Goal: Task Accomplishment & Management: Complete application form

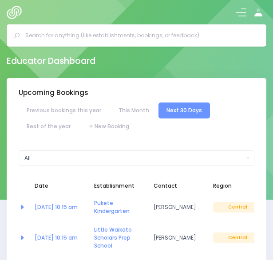
select select "5"
click at [241, 12] on span at bounding box center [241, 12] width 11 height 1
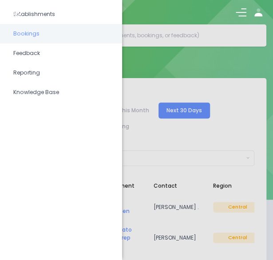
click at [45, 38] on span "Bookings" at bounding box center [60, 34] width 95 height 12
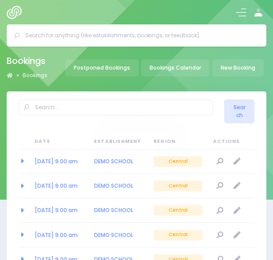
select select "20"
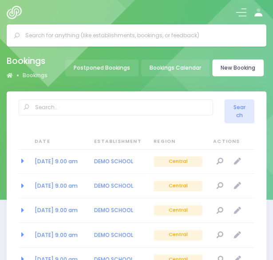
click at [231, 66] on link "New Booking" at bounding box center [237, 67] width 51 height 17
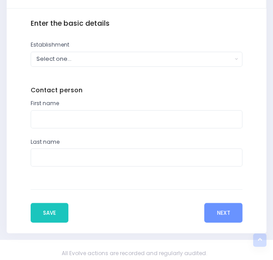
scroll to position [301, 0]
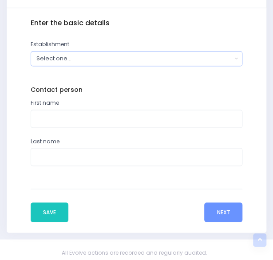
click at [95, 61] on div "Select one..." at bounding box center [134, 58] width 196 height 8
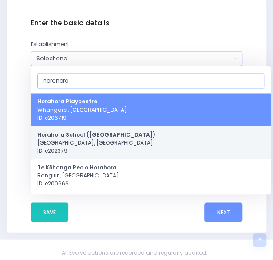
type input "horahora"
click at [73, 144] on span "[GEOGRAPHIC_DATA] ([GEOGRAPHIC_DATA]) [GEOGRAPHIC_DATA], [GEOGRAPHIC_DATA] ID: …" at bounding box center [96, 143] width 118 height 24
select select "202379"
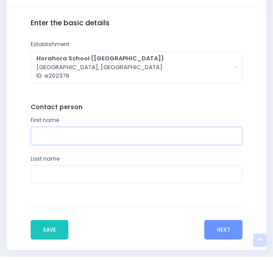
click at [76, 137] on input "text" at bounding box center [137, 136] width 212 height 18
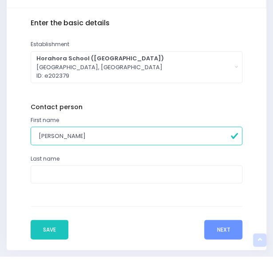
type input "[PERSON_NAME]"
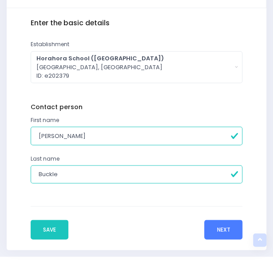
type input "Buckle"
click at [221, 233] on button "Next" at bounding box center [223, 230] width 38 height 20
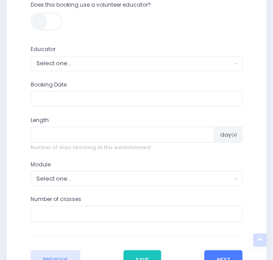
scroll to position [341, 0]
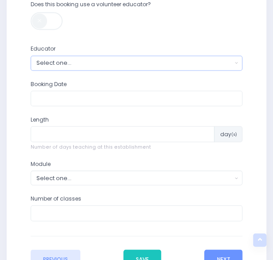
click at [137, 64] on div "Select one..." at bounding box center [134, 63] width 196 height 8
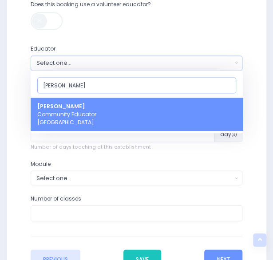
type input "nickie"
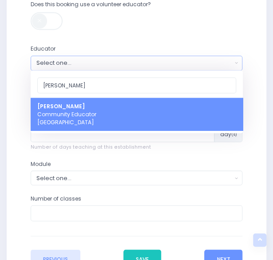
click at [124, 124] on link "[PERSON_NAME] Heta Community Educator [GEOGRAPHIC_DATA]" at bounding box center [137, 114] width 212 height 33
select select "395566"
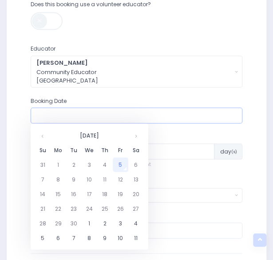
click at [103, 119] on input "text" at bounding box center [137, 115] width 212 height 16
click at [139, 135] on th at bounding box center [136, 135] width 16 height 15
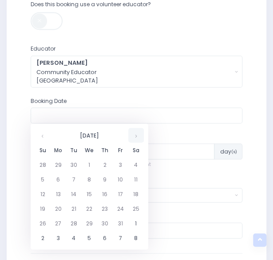
click at [139, 135] on th at bounding box center [136, 135] width 16 height 15
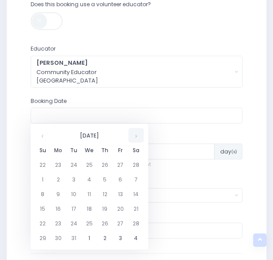
click at [139, 135] on th at bounding box center [136, 135] width 16 height 15
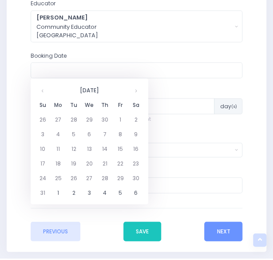
scroll to position [387, 0]
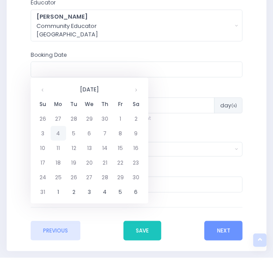
click at [59, 130] on td "4" at bounding box center [59, 133] width 16 height 15
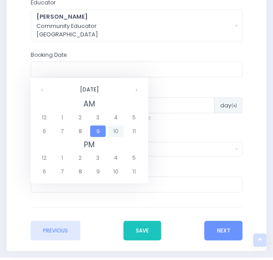
click at [114, 131] on span "10" at bounding box center [116, 131] width 16 height 12
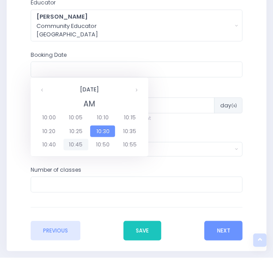
click at [75, 145] on span "10:45" at bounding box center [75, 145] width 25 height 12
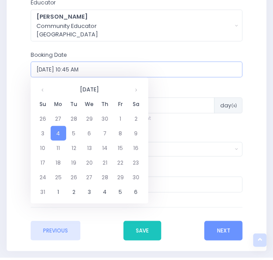
click at [75, 69] on input "04/05/2026 10:45 AM" at bounding box center [137, 69] width 212 height 16
click at [60, 134] on td "4" at bounding box center [59, 133] width 16 height 15
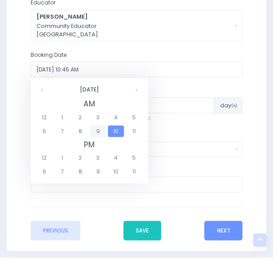
click at [98, 134] on span "9" at bounding box center [98, 131] width 16 height 12
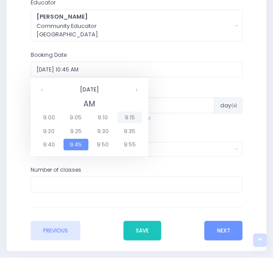
click at [124, 117] on span "9:15" at bounding box center [129, 117] width 25 height 12
type input "04/05/2026 09:15 AM"
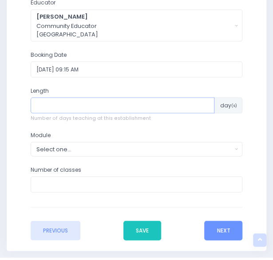
click at [87, 108] on input "number" at bounding box center [123, 105] width 184 height 16
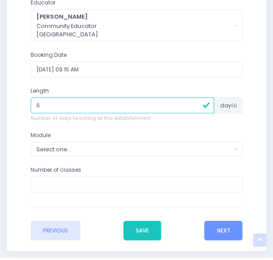
type input "6"
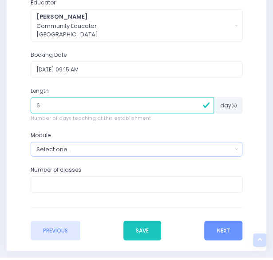
click at [78, 143] on button "Select one..." at bounding box center [137, 149] width 212 height 15
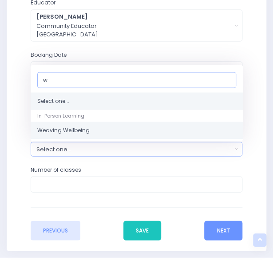
type input "w"
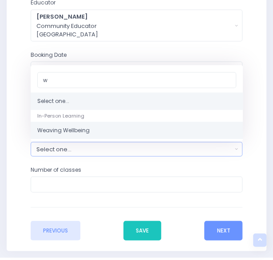
click at [82, 123] on link "Weaving Wellbeing" at bounding box center [137, 130] width 212 height 17
select select "Weaving Wellbeing"
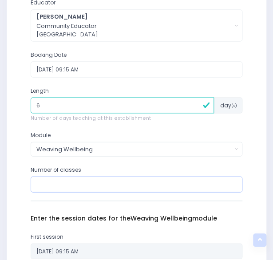
click at [66, 179] on input "number" at bounding box center [137, 184] width 212 height 16
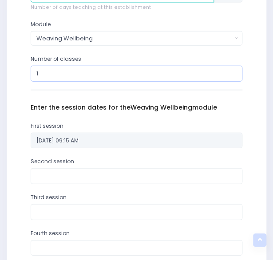
scroll to position [498, 0]
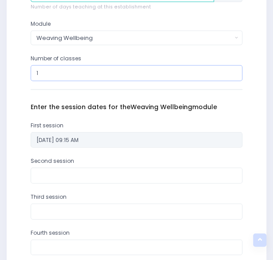
type input "1"
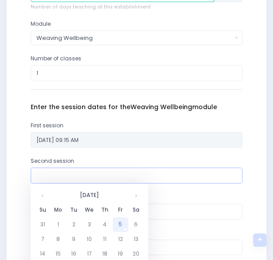
click at [83, 171] on input "text" at bounding box center [137, 176] width 212 height 16
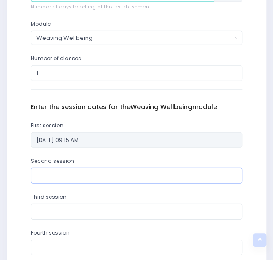
click at [83, 171] on input "text" at bounding box center [137, 176] width 212 height 16
click at [77, 170] on input "text" at bounding box center [137, 176] width 212 height 16
click at [51, 176] on input "text" at bounding box center [137, 176] width 212 height 16
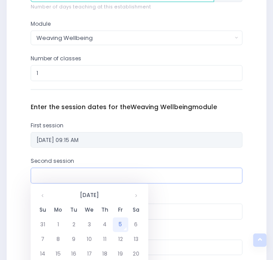
click at [48, 180] on input "text" at bounding box center [137, 176] width 212 height 16
click at [135, 194] on th at bounding box center [136, 195] width 16 height 15
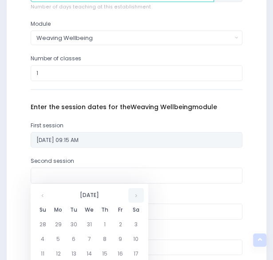
click at [135, 194] on th at bounding box center [136, 195] width 16 height 15
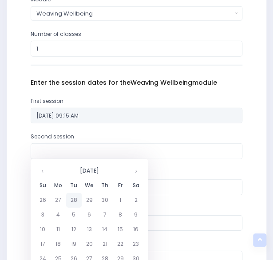
scroll to position [524, 0]
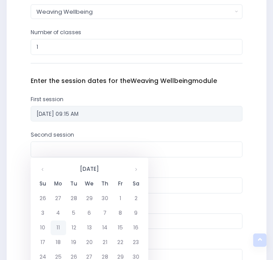
click at [59, 227] on td "11" at bounding box center [59, 228] width 16 height 15
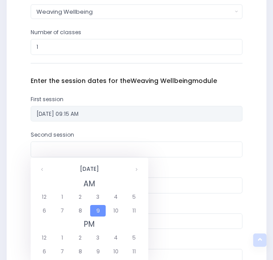
click at [97, 211] on span "9" at bounding box center [98, 211] width 16 height 12
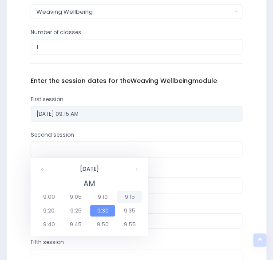
click at [125, 198] on span "9:15" at bounding box center [129, 197] width 25 height 12
type input "11/05/2026 09:15 AM"
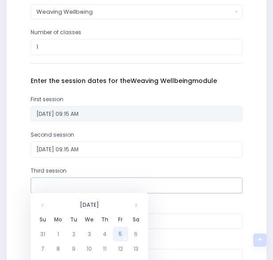
click at [59, 183] on input "text" at bounding box center [137, 186] width 212 height 16
click at [136, 208] on th at bounding box center [136, 205] width 16 height 15
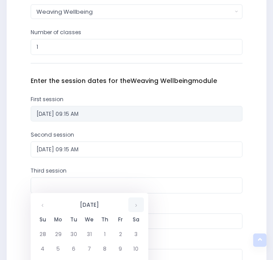
click at [136, 208] on th at bounding box center [136, 205] width 16 height 15
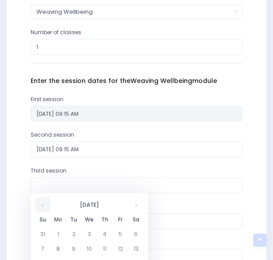
click at [40, 206] on th at bounding box center [43, 205] width 16 height 15
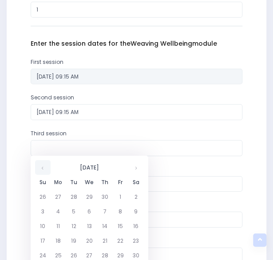
scroll to position [562, 0]
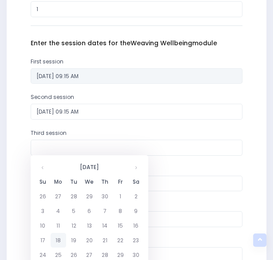
click at [57, 241] on td "18" at bounding box center [59, 240] width 16 height 15
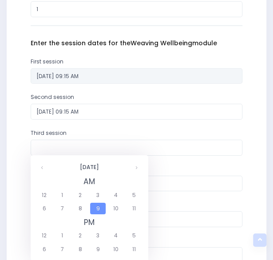
click at [99, 204] on span "9" at bounding box center [98, 209] width 16 height 12
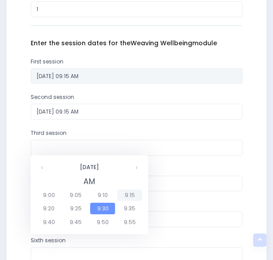
click at [126, 191] on span "9:15" at bounding box center [129, 196] width 25 height 12
type input "18/05/2026 09:15 AM"
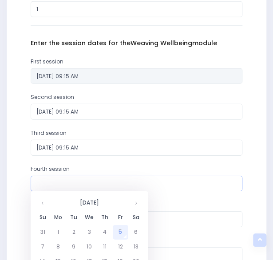
click at [69, 183] on input "text" at bounding box center [137, 184] width 212 height 16
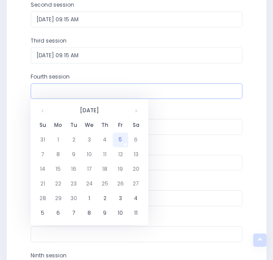
scroll to position [656, 0]
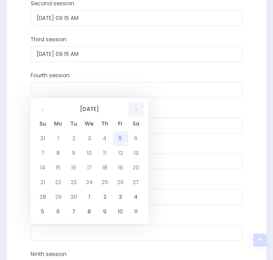
click at [135, 111] on th at bounding box center [136, 109] width 16 height 15
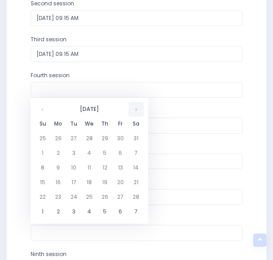
click at [135, 111] on th at bounding box center [136, 109] width 16 height 15
click at [55, 200] on td "25" at bounding box center [59, 197] width 16 height 15
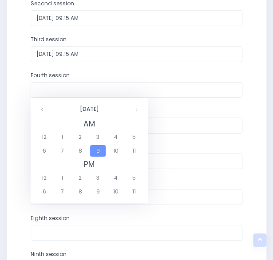
click at [100, 153] on span "9" at bounding box center [98, 151] width 16 height 12
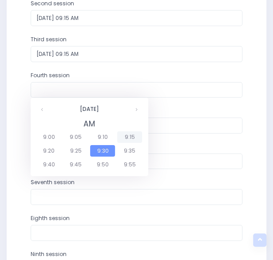
click at [126, 134] on span "9:15" at bounding box center [129, 137] width 25 height 12
type input "25/05/2026 09:15 AM"
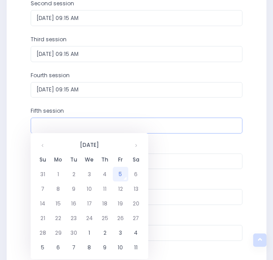
click at [64, 120] on input "text" at bounding box center [137, 126] width 212 height 16
click at [138, 146] on th at bounding box center [136, 145] width 16 height 15
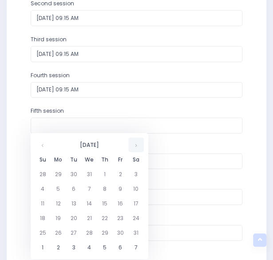
click at [138, 146] on th at bounding box center [136, 145] width 16 height 15
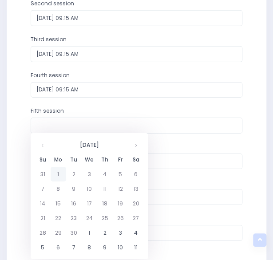
click at [57, 176] on td "1" at bounding box center [59, 174] width 16 height 15
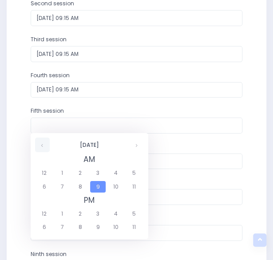
click at [44, 146] on th at bounding box center [42, 145] width 15 height 15
click at [137, 148] on th at bounding box center [136, 145] width 15 height 15
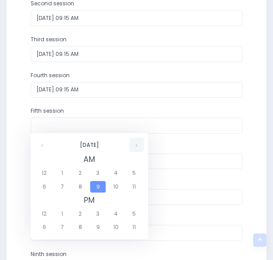
click at [137, 148] on th at bounding box center [136, 145] width 15 height 15
drag, startPoint x: 137, startPoint y: 148, endPoint x: 101, endPoint y: 183, distance: 50.5
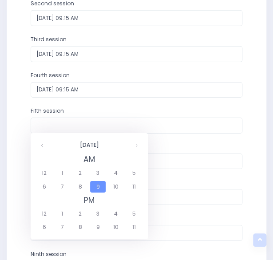
click at [101, 183] on span "9" at bounding box center [98, 187] width 16 height 12
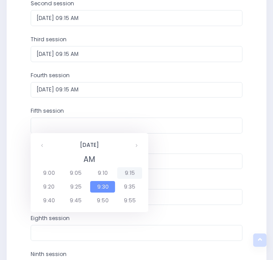
click at [133, 173] on span "9:15" at bounding box center [129, 173] width 25 height 12
type input "08/06/2026 09:15 AM"
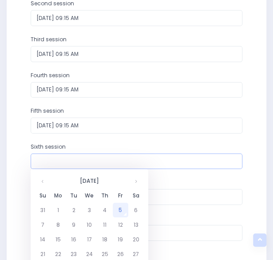
click at [62, 159] on input "text" at bounding box center [137, 162] width 212 height 16
click at [138, 182] on th at bounding box center [136, 181] width 16 height 15
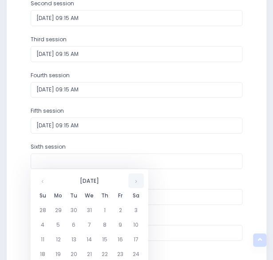
click at [138, 182] on th at bounding box center [136, 181] width 16 height 15
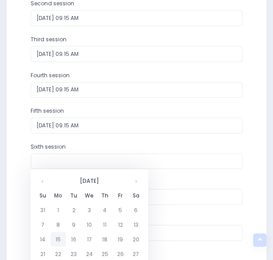
click at [56, 241] on td "15" at bounding box center [59, 239] width 16 height 15
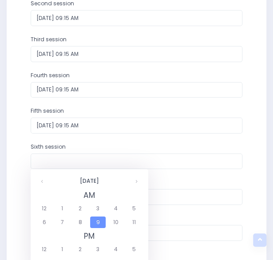
click at [96, 223] on span "9" at bounding box center [98, 223] width 16 height 12
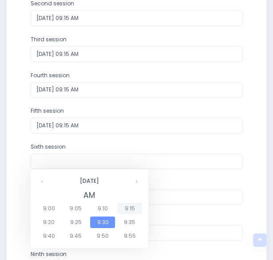
click at [133, 211] on span "9:15" at bounding box center [129, 209] width 25 height 12
type input "15/06/2026 09:15 AM"
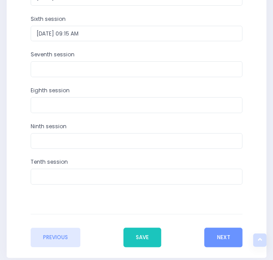
scroll to position [784, 0]
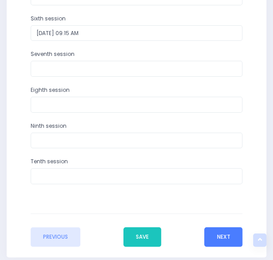
click at [228, 236] on button "Next" at bounding box center [223, 237] width 38 height 20
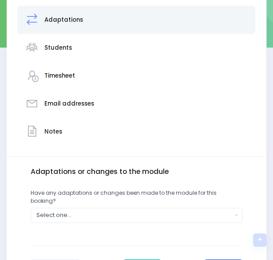
scroll to position [214, 0]
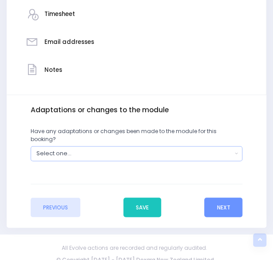
click at [185, 149] on div "Select one..." at bounding box center [134, 153] width 196 height 8
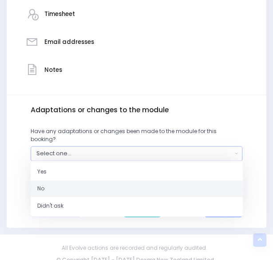
click at [116, 184] on link "No" at bounding box center [137, 188] width 212 height 17
select select "No"
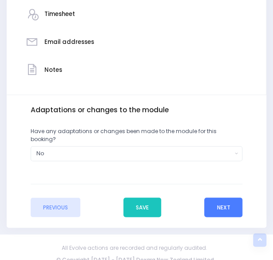
click at [214, 198] on button "Next" at bounding box center [223, 208] width 38 height 20
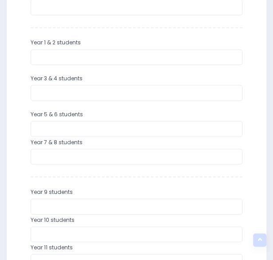
scroll to position [353, 0]
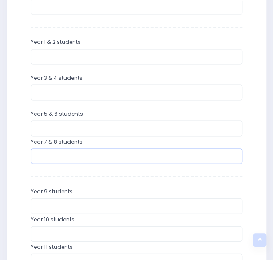
click at [56, 153] on input "number" at bounding box center [137, 156] width 212 height 16
type input "15"
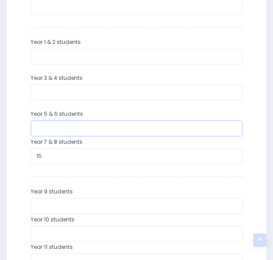
click at [56, 127] on input "number" at bounding box center [137, 128] width 212 height 16
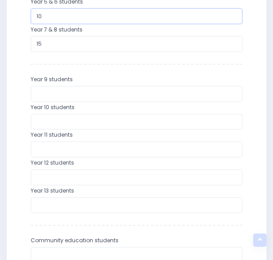
scroll to position [575, 0]
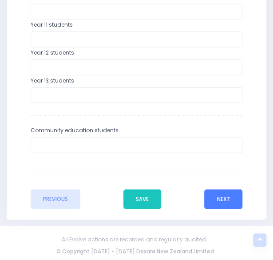
type input "10"
click at [211, 198] on button "Next" at bounding box center [223, 200] width 38 height 20
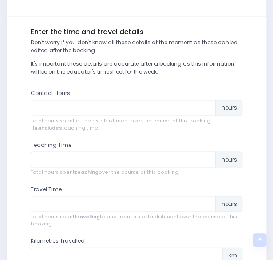
scroll to position [293, 0]
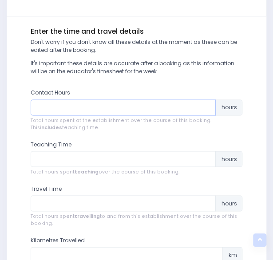
click at [132, 113] on input "number" at bounding box center [124, 107] width 186 height 16
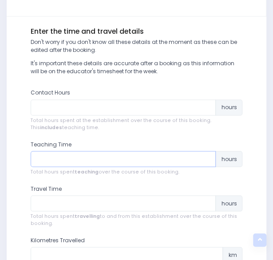
click at [94, 161] on input "number" at bounding box center [124, 159] width 186 height 16
type input "6"
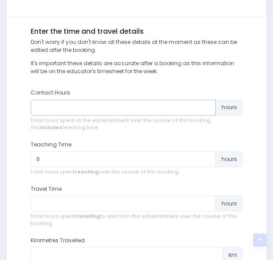
click at [99, 104] on input "number" at bounding box center [124, 107] width 186 height 16
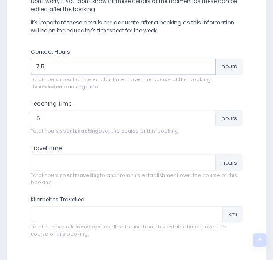
scroll to position [334, 0]
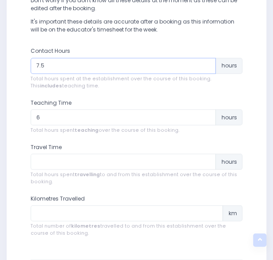
type input "7.5"
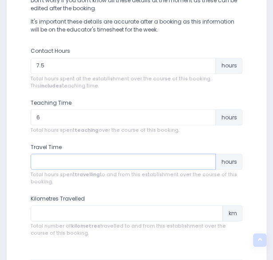
click at [59, 162] on input "number" at bounding box center [124, 162] width 186 height 16
type input "9"
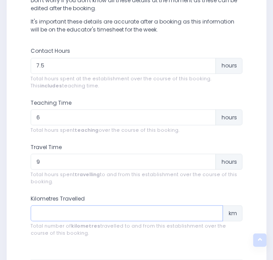
click at [50, 209] on input "number" at bounding box center [127, 213] width 193 height 16
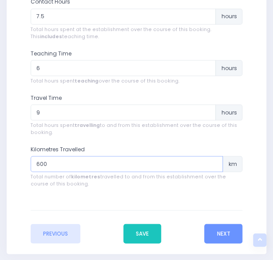
scroll to position [384, 0]
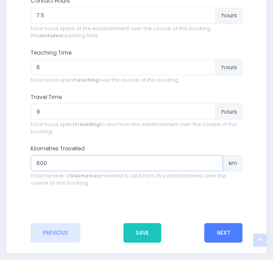
type input "600"
click at [218, 235] on button "Next" at bounding box center [223, 233] width 38 height 20
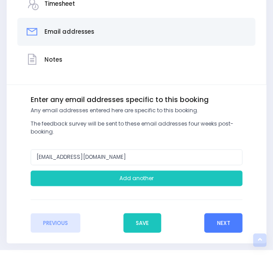
scroll to position [228, 0]
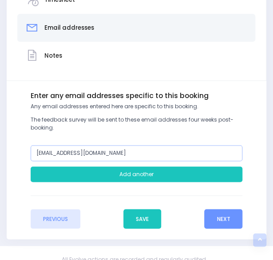
click at [50, 153] on input "[EMAIL_ADDRESS][DOMAIN_NAME]" at bounding box center [137, 153] width 212 height 16
type input "[EMAIL_ADDRESS][DOMAIN_NAME]"
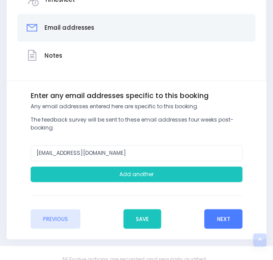
click at [214, 217] on button "Next" at bounding box center [223, 219] width 38 height 20
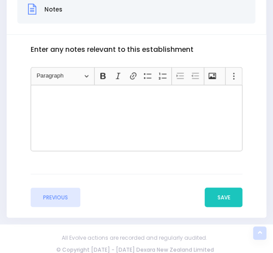
scroll to position [279, 6]
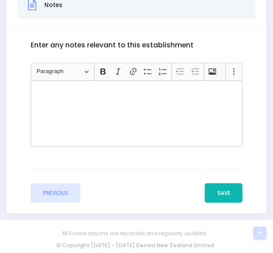
click at [214, 194] on button "Save" at bounding box center [224, 193] width 38 height 20
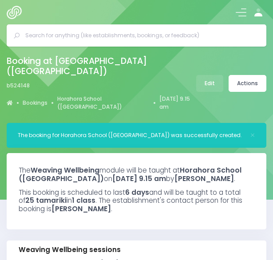
select select "5"
click at [243, 78] on link "Actions" at bounding box center [248, 83] width 38 height 17
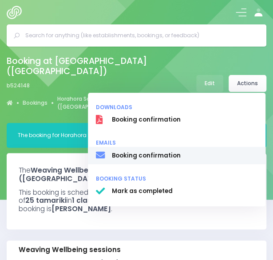
click at [179, 151] on span "Booking confirmation" at bounding box center [185, 155] width 146 height 9
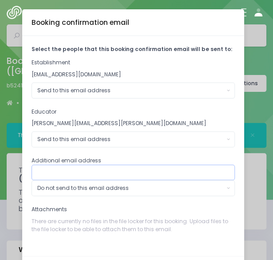
click at [136, 174] on input "text" at bounding box center [133, 173] width 203 height 16
type input "principal@horahoracambridge.school.nz"
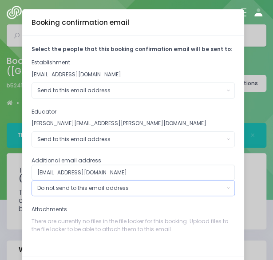
click at [114, 186] on div "Do not send to this email address" at bounding box center [130, 188] width 187 height 8
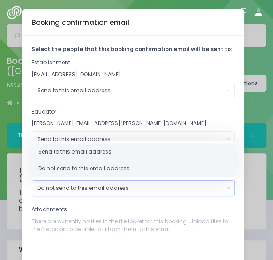
click at [105, 157] on link "Send to this email address" at bounding box center [133, 151] width 203 height 17
select select "send"
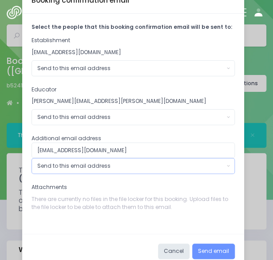
scroll to position [29, 0]
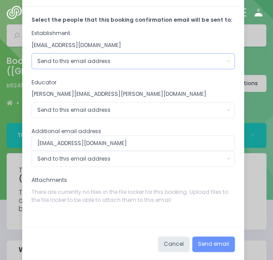
click at [144, 60] on div "Send to this email address" at bounding box center [130, 61] width 187 height 8
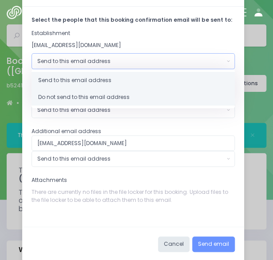
click at [132, 96] on link "Do not send to this email address" at bounding box center [133, 97] width 203 height 17
select select "no_email"
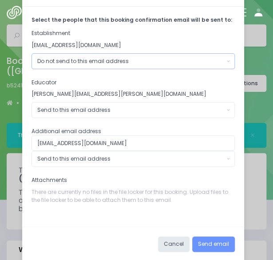
scroll to position [37, 0]
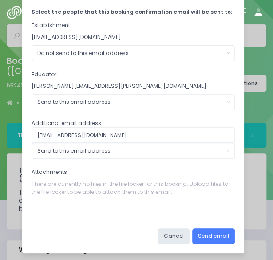
click at [206, 236] on button "Send email" at bounding box center [213, 237] width 43 height 16
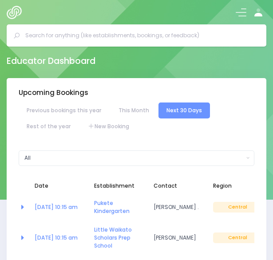
select select "5"
click at [121, 40] on input "text" at bounding box center [140, 35] width 230 height 13
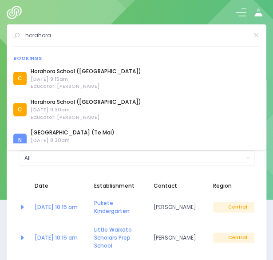
type input "horahora"
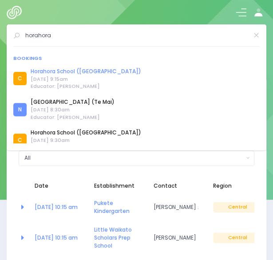
click at [111, 70] on link "Horahora School ([GEOGRAPHIC_DATA])" at bounding box center [86, 71] width 111 height 8
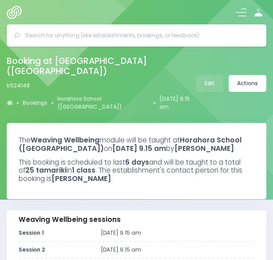
select select "5"
click at [76, 95] on link "Horahora School ([GEOGRAPHIC_DATA])" at bounding box center [103, 103] width 92 height 16
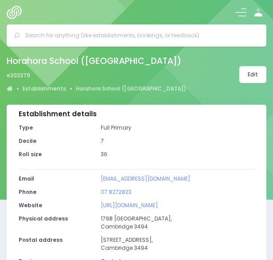
select select "5"
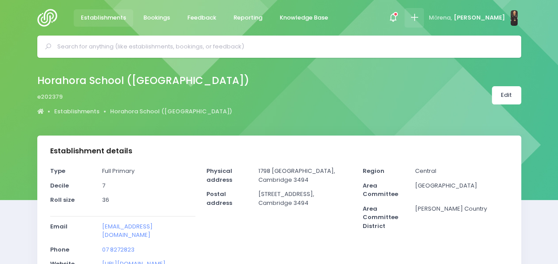
click at [273, 20] on icon at bounding box center [414, 17] width 10 height 10
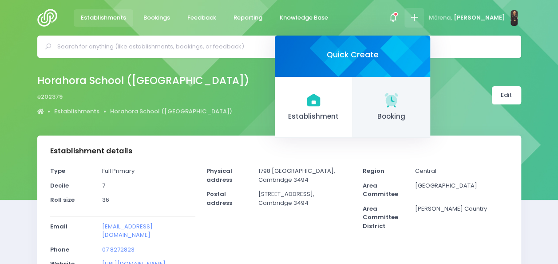
click at [273, 102] on icon at bounding box center [390, 99] width 13 height 13
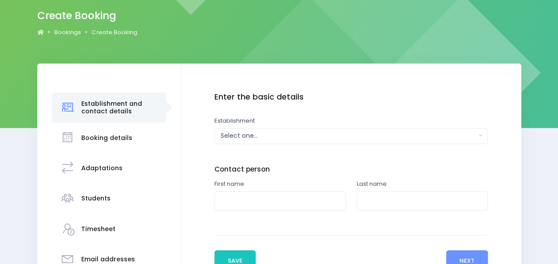
scroll to position [72, 0]
click at [292, 132] on div "Select one..." at bounding box center [349, 135] width 256 height 9
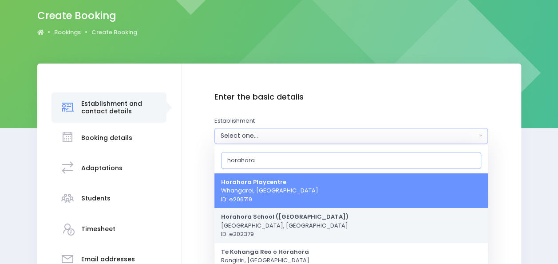
type input "horahora"
click at [281, 216] on strong "Horahora School ([GEOGRAPHIC_DATA])" at bounding box center [284, 216] width 127 height 8
select select "202379"
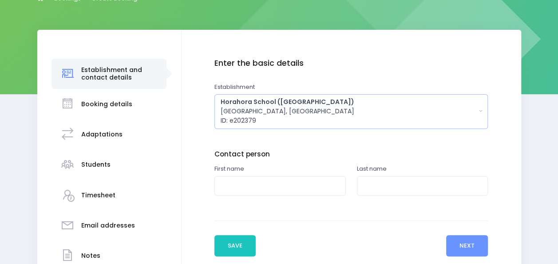
scroll to position [107, 0]
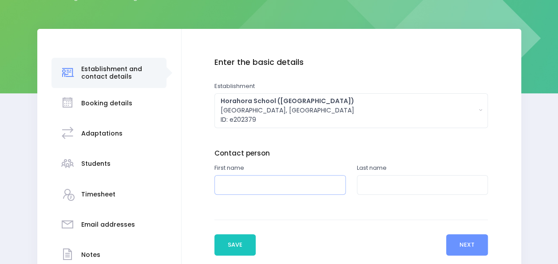
click at [281, 179] on input "text" at bounding box center [279, 185] width 131 height 20
type input "[PERSON_NAME]"
type input "Buckle"
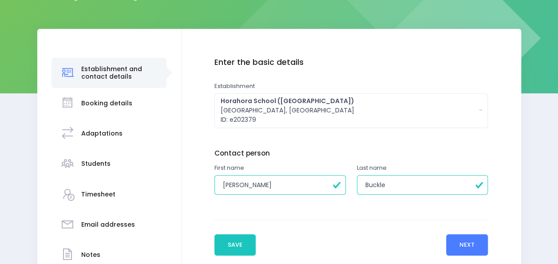
click at [458, 238] on button "Next" at bounding box center [467, 244] width 42 height 21
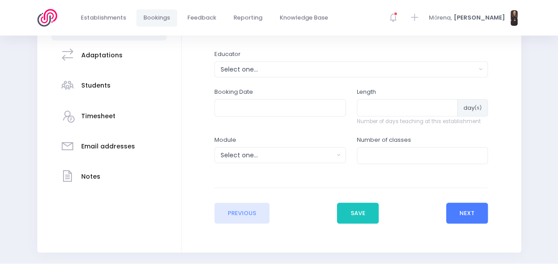
scroll to position [185, 0]
click at [356, 62] on button "Select one..." at bounding box center [350, 69] width 273 height 16
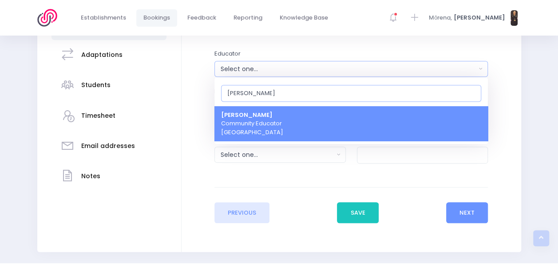
type input "[PERSON_NAME]"
click at [293, 125] on link "[PERSON_NAME] Heta Community Educator [GEOGRAPHIC_DATA]" at bounding box center [350, 123] width 273 height 35
select select "395566"
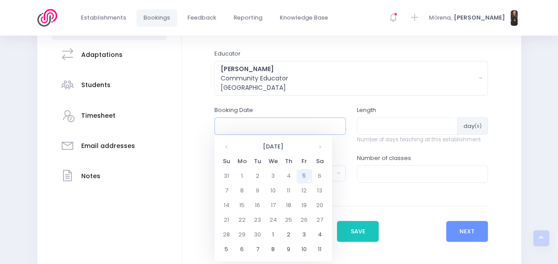
click at [261, 125] on input "text" at bounding box center [279, 125] width 131 height 17
click at [321, 146] on th at bounding box center [320, 146] width 16 height 15
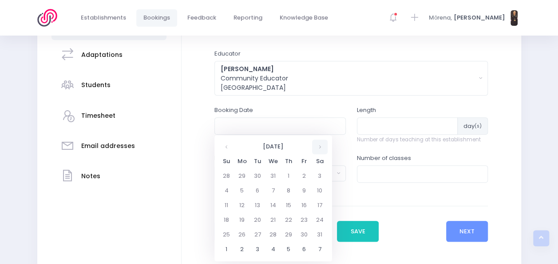
click at [321, 146] on th at bounding box center [320, 146] width 16 height 15
click at [226, 146] on th at bounding box center [227, 146] width 16 height 15
click at [242, 237] on td "23" at bounding box center [242, 234] width 16 height 15
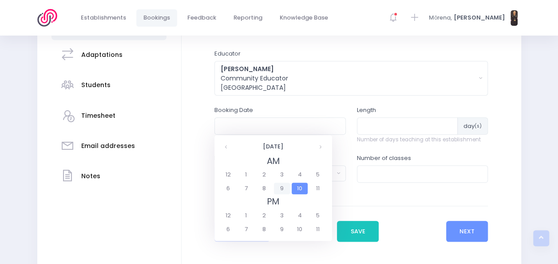
click at [281, 186] on span "9" at bounding box center [282, 188] width 16 height 12
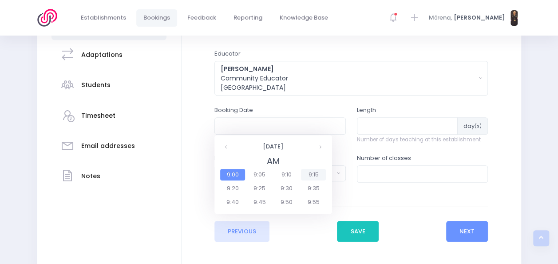
click at [311, 172] on span "9:15" at bounding box center [313, 175] width 25 height 12
type input "[DATE] 09:15 AM"
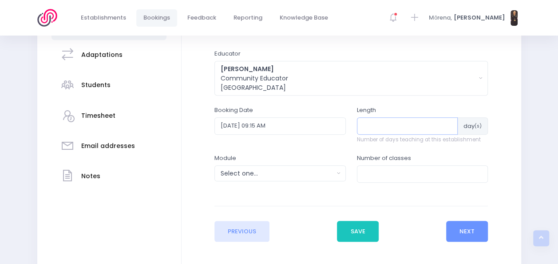
click at [382, 120] on input "number" at bounding box center [407, 125] width 101 height 17
type input "1"
click at [326, 174] on div "Select one..." at bounding box center [277, 173] width 113 height 9
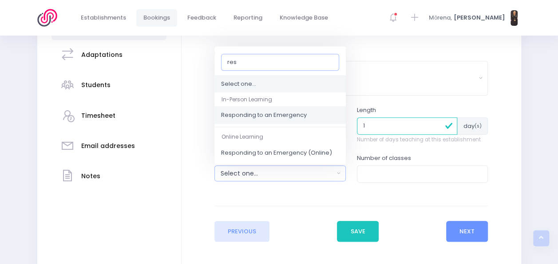
type input "res"
click at [305, 115] on span "Responding to an Emergency" at bounding box center [264, 115] width 86 height 9
select select "Responding to an Emergency"
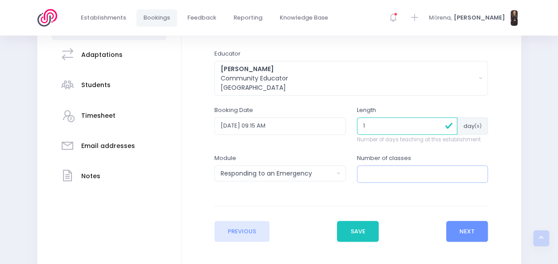
click at [379, 172] on input "number" at bounding box center [422, 173] width 131 height 17
type input "3"
click at [467, 229] on button "Next" at bounding box center [467, 231] width 42 height 21
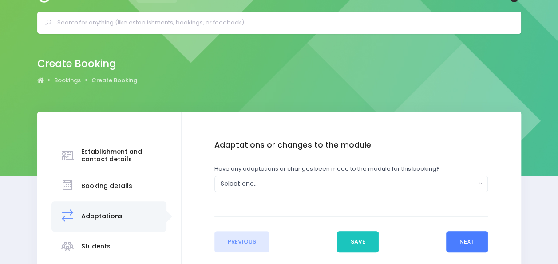
scroll to position [0, 0]
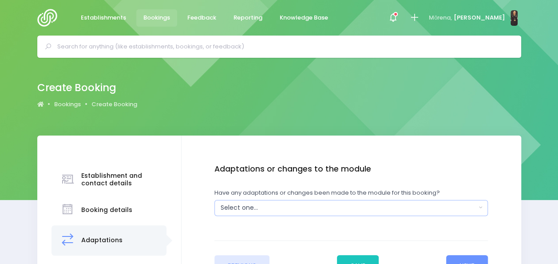
click at [432, 206] on div "Select one..." at bounding box center [349, 207] width 256 height 9
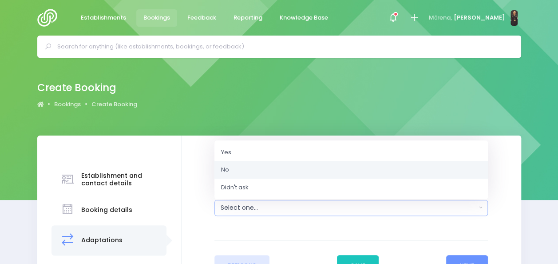
click at [367, 170] on link "No" at bounding box center [350, 170] width 273 height 18
select select "No"
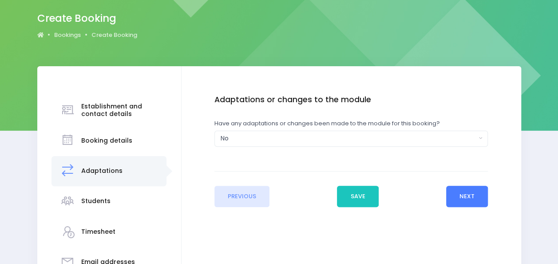
click at [457, 194] on button "Next" at bounding box center [467, 196] width 42 height 21
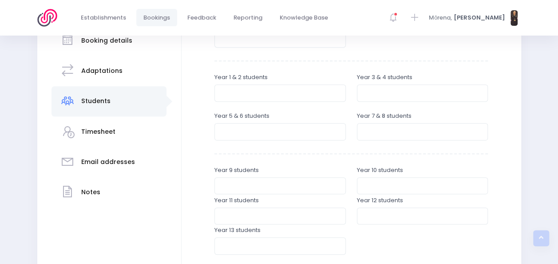
scroll to position [170, 0]
click at [371, 129] on input "number" at bounding box center [422, 131] width 131 height 17
type input "10"
click at [281, 131] on input "number" at bounding box center [279, 131] width 131 height 17
type input "10"
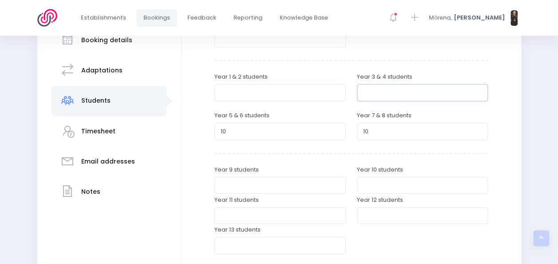
click at [381, 87] on input "number" at bounding box center [422, 92] width 131 height 17
type input "10"
click at [292, 95] on input "number" at bounding box center [279, 92] width 131 height 17
type input "10"
click at [379, 92] on input "10" at bounding box center [422, 92] width 131 height 17
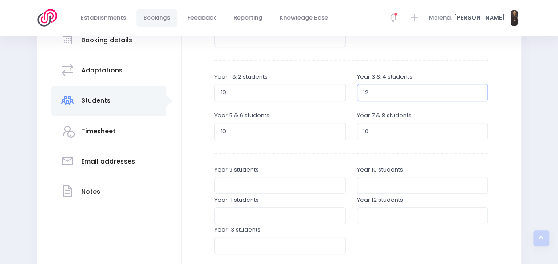
type input "12"
click at [374, 129] on input "10" at bounding box center [422, 131] width 131 height 17
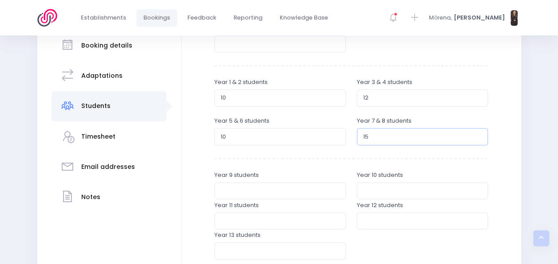
scroll to position [164, 0]
click at [370, 137] on input "15" at bounding box center [422, 136] width 131 height 17
type input "12"
click at [379, 100] on input "12" at bounding box center [422, 98] width 131 height 17
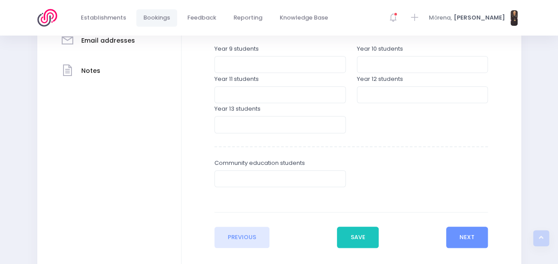
scroll to position [291, 0]
type input "10"
click at [462, 238] on button "Next" at bounding box center [467, 236] width 42 height 21
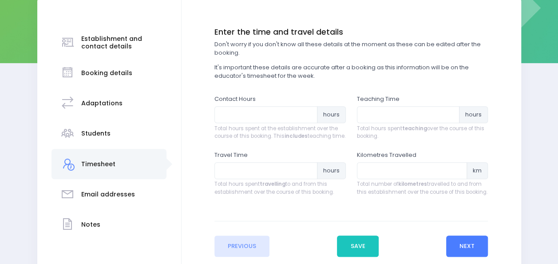
scroll to position [141, 0]
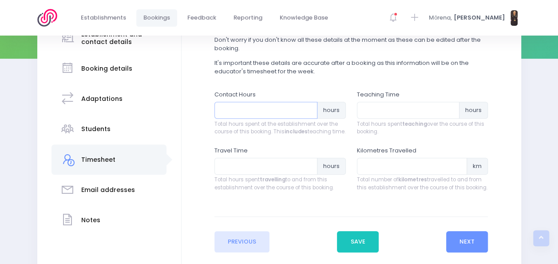
click at [253, 104] on input "number" at bounding box center [265, 110] width 103 height 17
type input "5"
click at [380, 107] on input "number" at bounding box center [408, 110] width 103 height 17
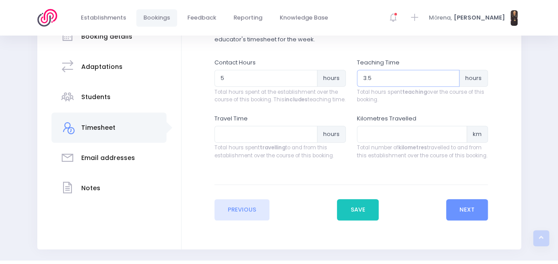
scroll to position [174, 0]
type input "3.5"
click at [241, 142] on input "number" at bounding box center [265, 133] width 103 height 17
type input "1.5"
click at [399, 139] on input "number" at bounding box center [412, 133] width 111 height 17
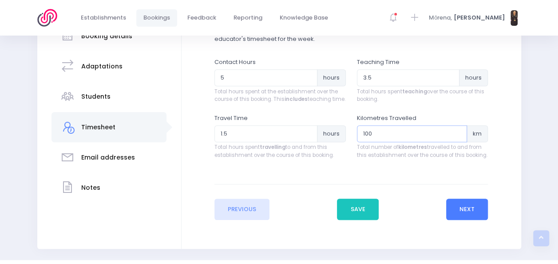
type input "100"
click at [463, 210] on button "Next" at bounding box center [467, 208] width 42 height 21
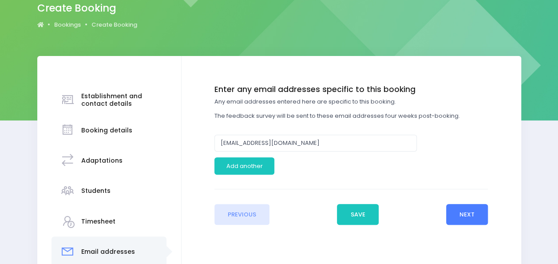
scroll to position [81, 0]
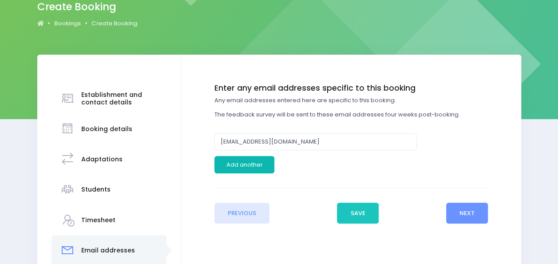
click at [248, 163] on button "Add another" at bounding box center [244, 164] width 60 height 17
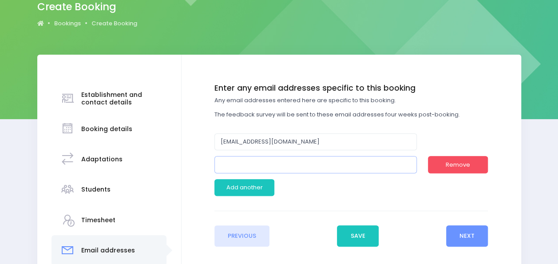
click at [247, 163] on input "email" at bounding box center [315, 164] width 202 height 17
type input "[EMAIL_ADDRESS][DOMAIN_NAME]"
click at [471, 233] on button "Next" at bounding box center [467, 235] width 42 height 21
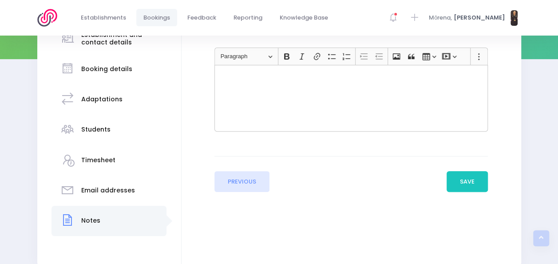
scroll to position [141, 0]
click at [472, 182] on button "Save" at bounding box center [468, 180] width 42 height 21
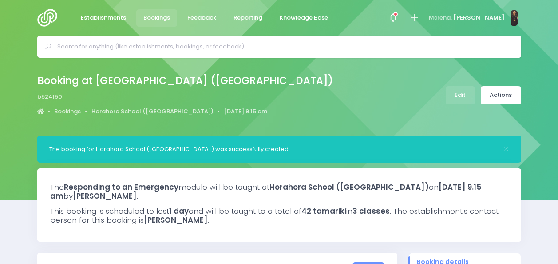
select select "5"
click at [500, 92] on link "Actions" at bounding box center [501, 95] width 40 height 18
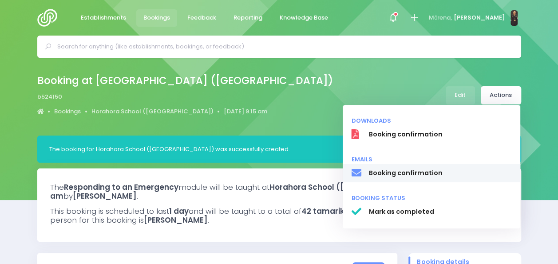
click at [435, 173] on span "Booking confirmation" at bounding box center [439, 172] width 143 height 9
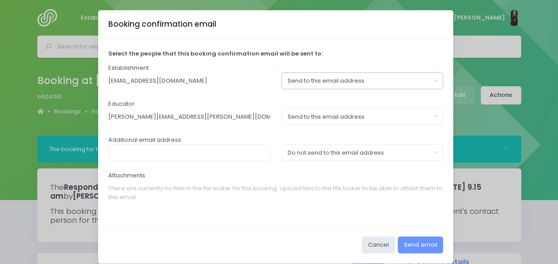
click at [360, 84] on div "Send to this email address" at bounding box center [360, 80] width 144 height 9
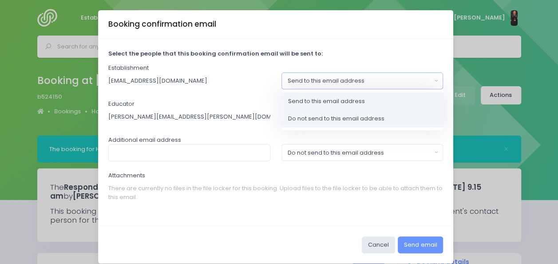
click at [338, 118] on span "Do not send to this email address" at bounding box center [336, 118] width 96 height 9
select select "no_email"
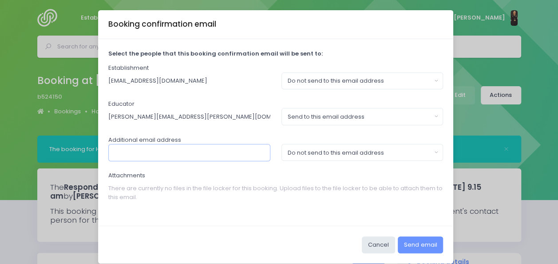
click at [248, 156] on input "text" at bounding box center [189, 152] width 162 height 17
type input "[EMAIL_ADDRESS][DOMAIN_NAME]"
click at [292, 150] on div "Do not send to this email address" at bounding box center [360, 152] width 144 height 9
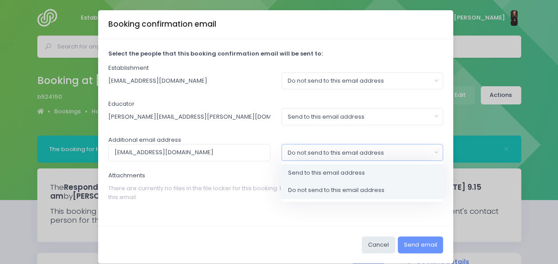
click at [297, 176] on link "Send to this email address" at bounding box center [362, 173] width 162 height 18
select select "send"
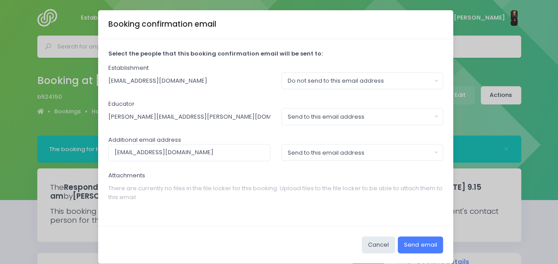
click at [411, 244] on button "Send email" at bounding box center [420, 244] width 45 height 17
